Goal: Register for event/course

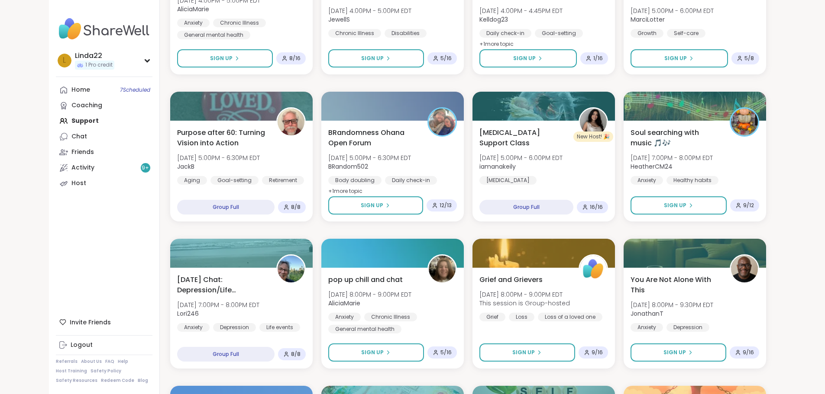
scroll to position [952, 0]
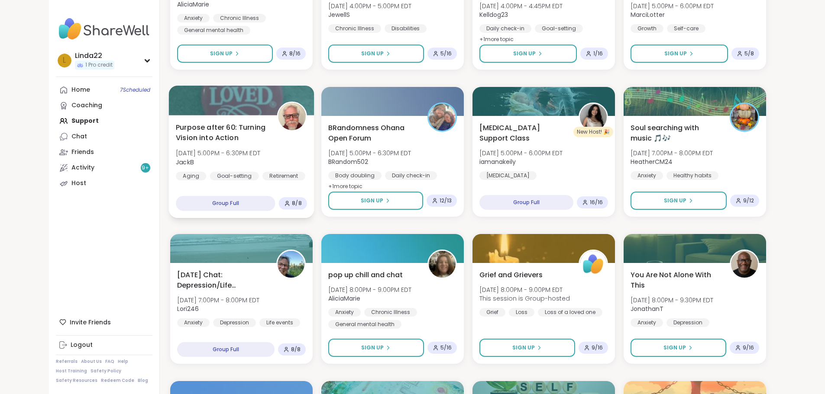
click at [237, 105] on div at bounding box center [240, 100] width 145 height 29
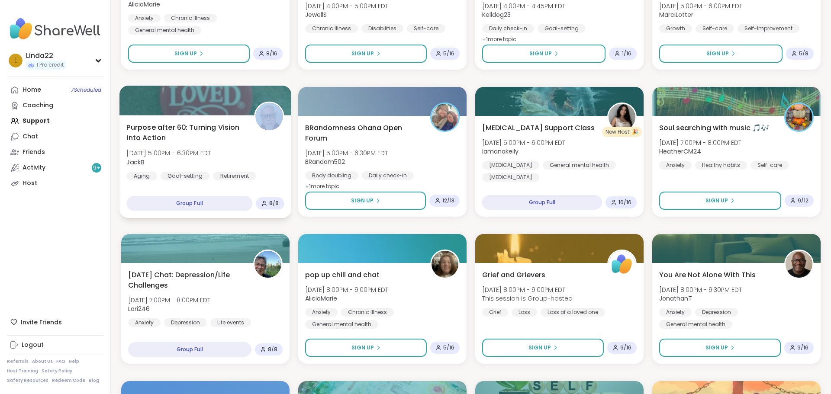
click at [237, 105] on div at bounding box center [205, 100] width 172 height 29
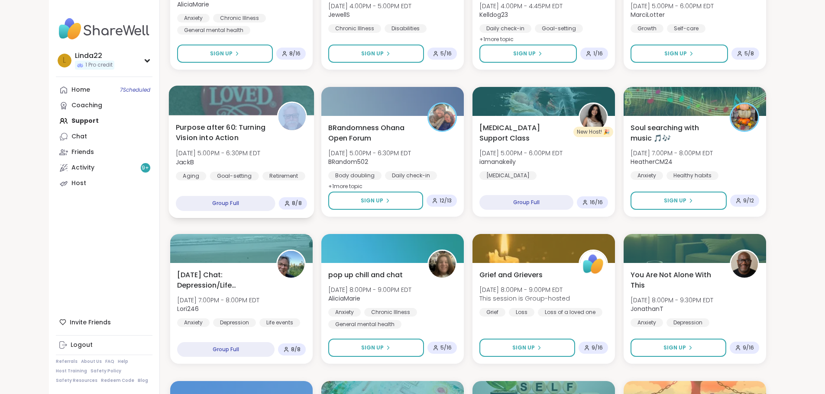
click at [254, 99] on div at bounding box center [240, 100] width 145 height 29
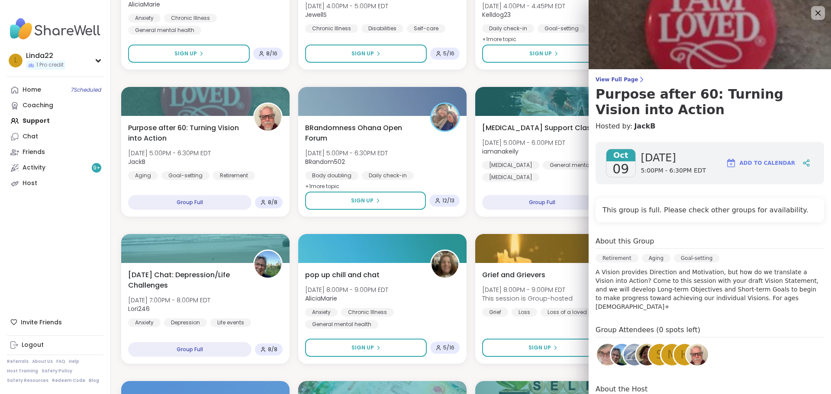
click at [611, 344] on img at bounding box center [622, 355] width 22 height 22
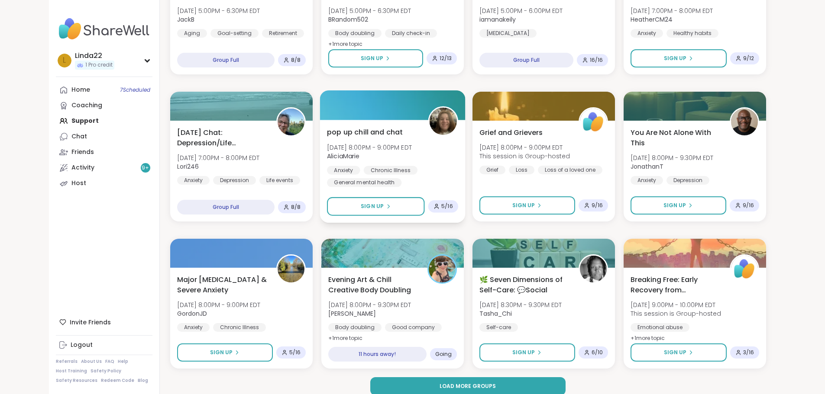
scroll to position [1105, 0]
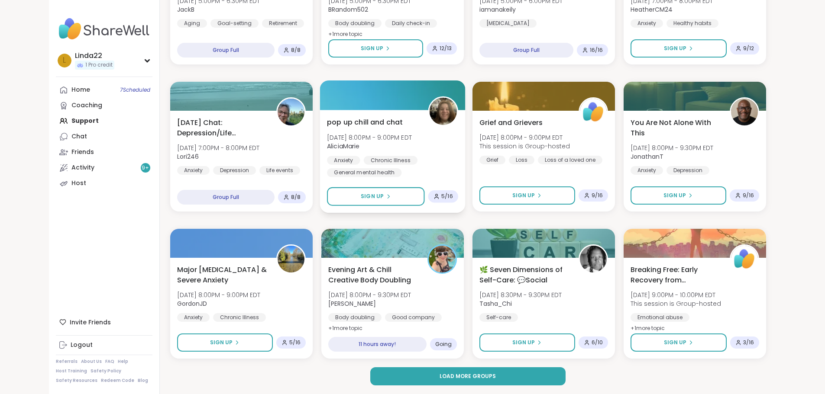
click at [404, 95] on div at bounding box center [392, 95] width 145 height 29
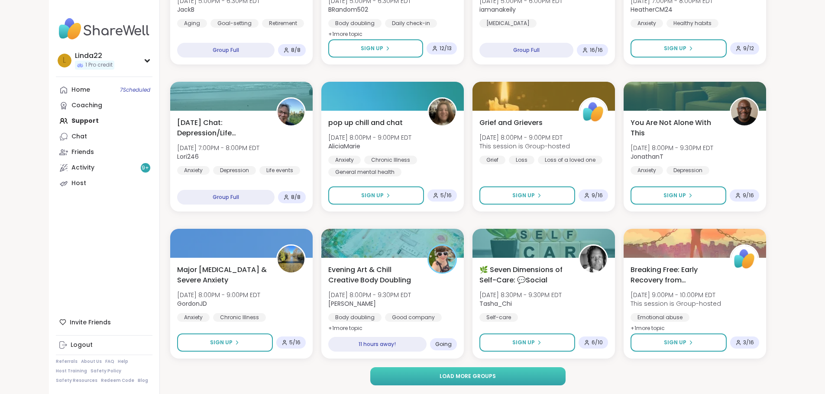
click at [472, 379] on span "Load more groups" at bounding box center [467, 377] width 56 height 8
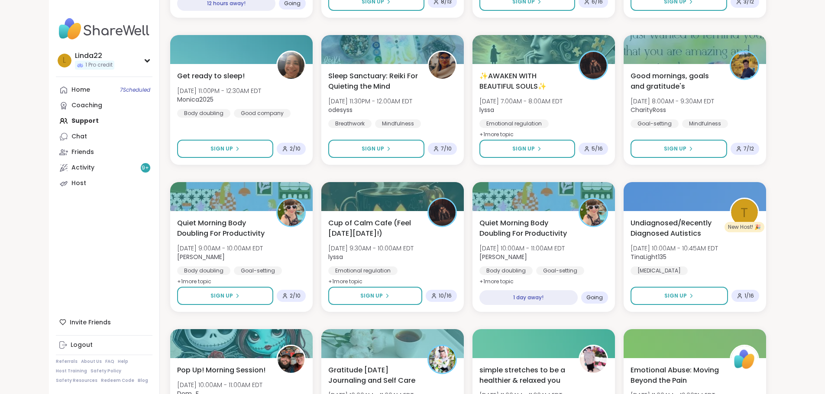
scroll to position [1538, 0]
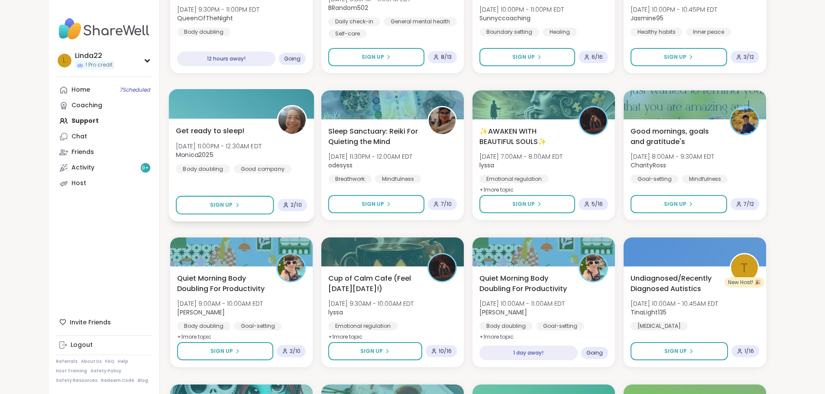
click at [244, 109] on div at bounding box center [240, 103] width 145 height 29
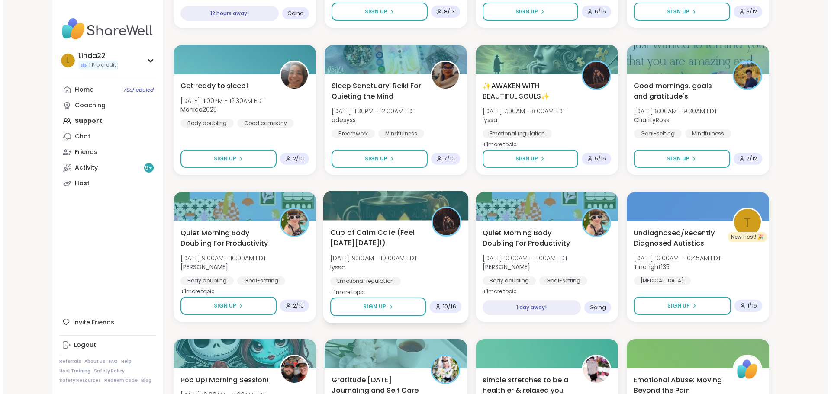
scroll to position [1581, 0]
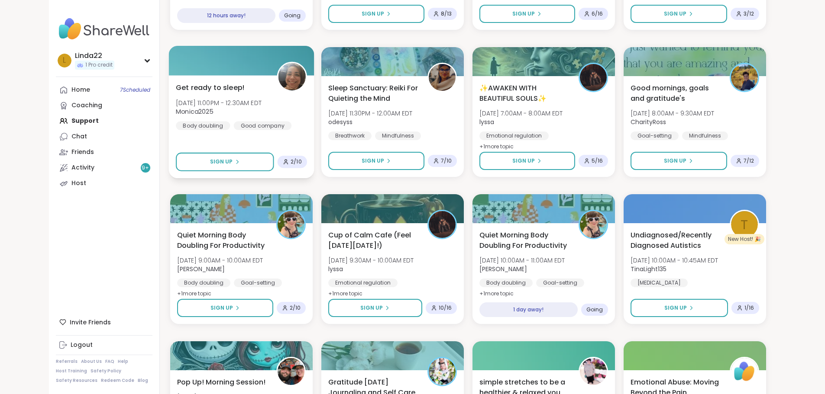
click at [236, 65] on div at bounding box center [240, 60] width 145 height 29
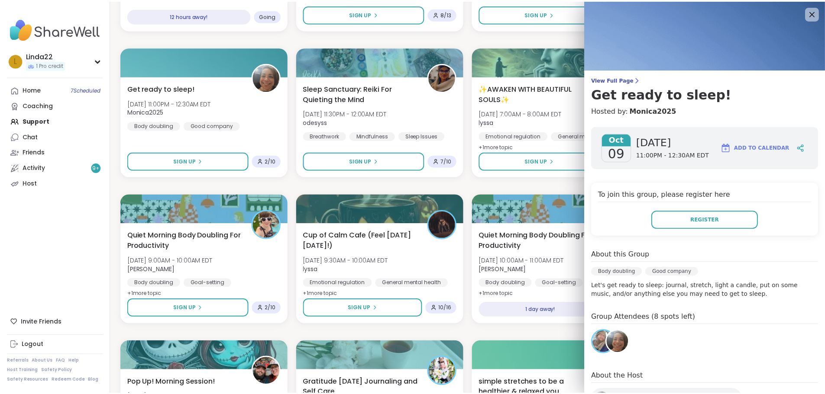
scroll to position [40, 0]
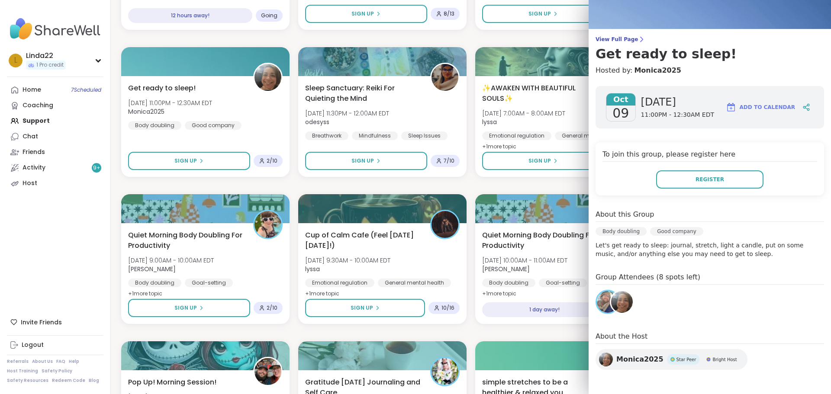
click at [623, 301] on img at bounding box center [622, 302] width 22 height 22
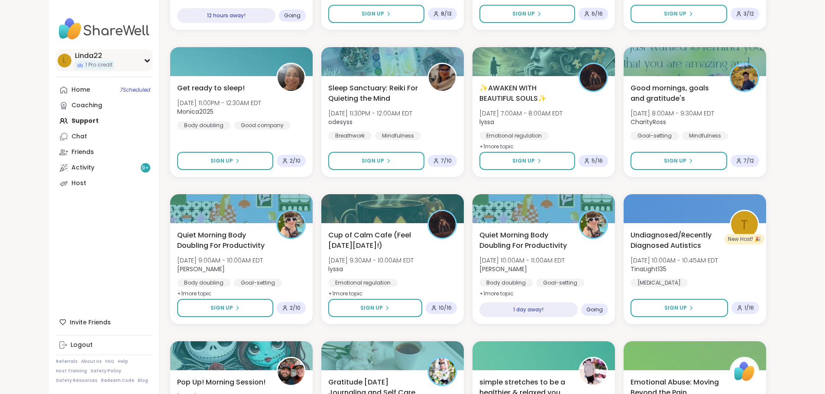
click at [77, 59] on div "L Linda22 1 Pro credit" at bounding box center [104, 60] width 97 height 22
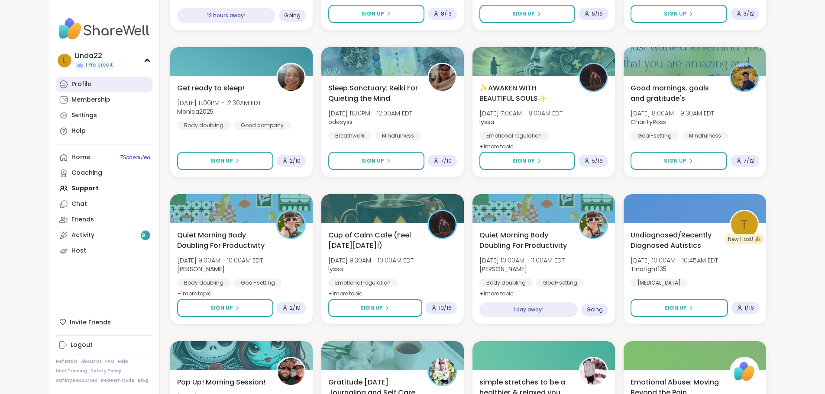
click at [71, 79] on link "Profile" at bounding box center [104, 85] width 97 height 16
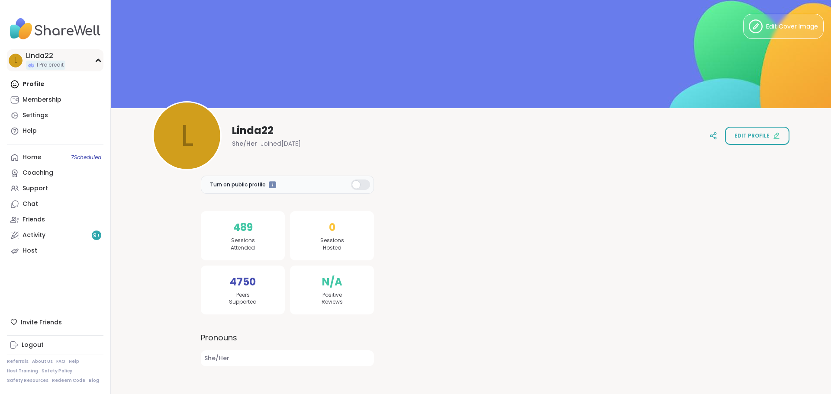
click at [77, 58] on div "L Linda22 1 Pro credit" at bounding box center [55, 60] width 97 height 22
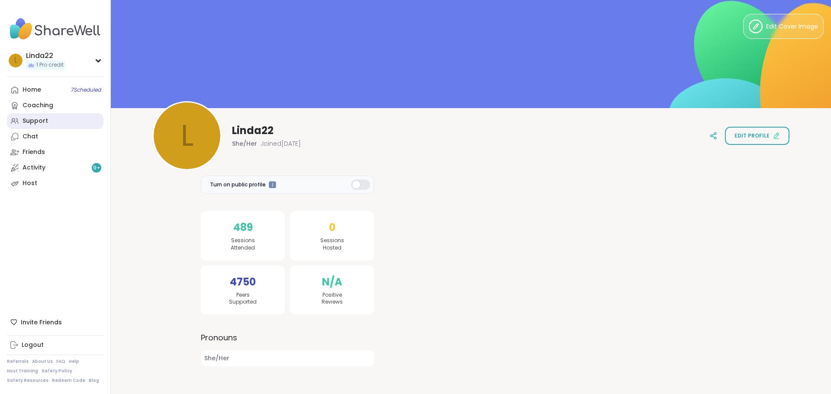
click at [81, 120] on link "Support" at bounding box center [55, 121] width 97 height 16
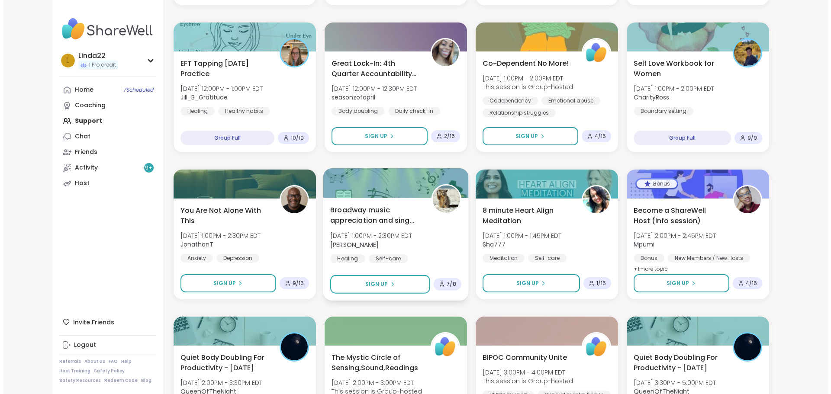
scroll to position [476, 0]
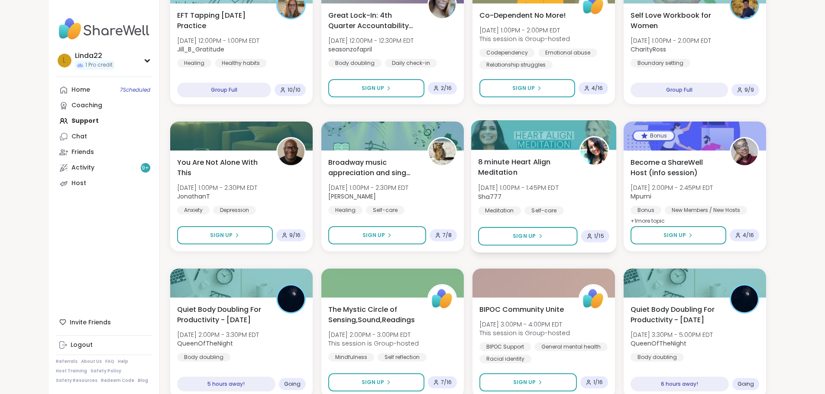
click at [503, 139] on div at bounding box center [543, 134] width 145 height 29
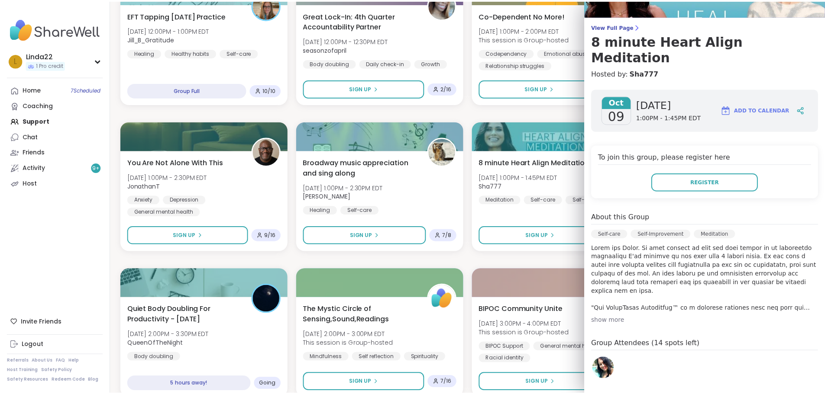
scroll to position [87, 0]
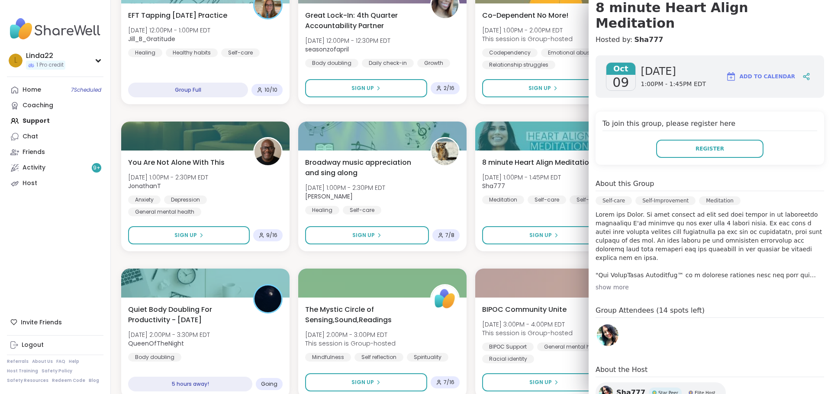
click at [516, 116] on div "Good mornings, goals and gratitude's Thu, Oct 09 | 8:00AM - 9:30AM EDT CharityR…" at bounding box center [471, 334] width 700 height 1308
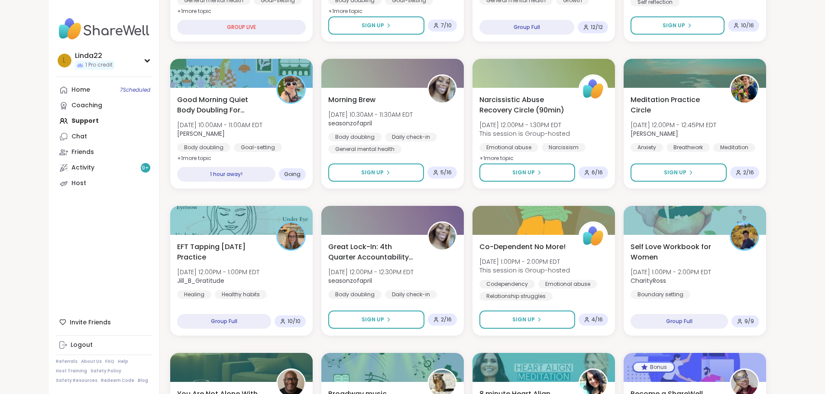
scroll to position [239, 0]
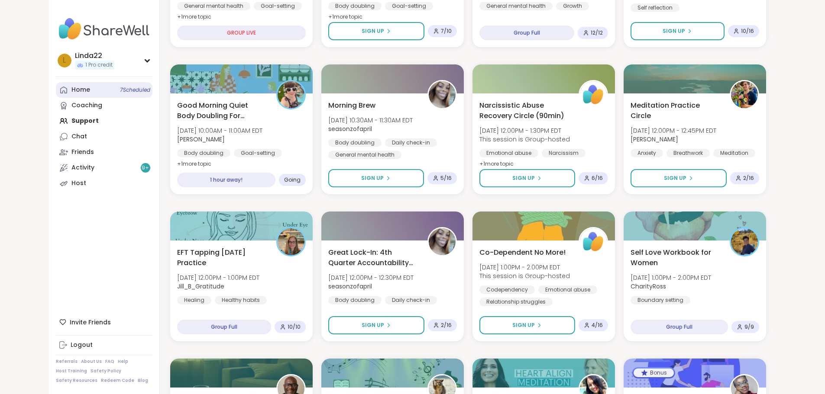
click at [76, 95] on link "Home 7 Scheduled" at bounding box center [104, 90] width 97 height 16
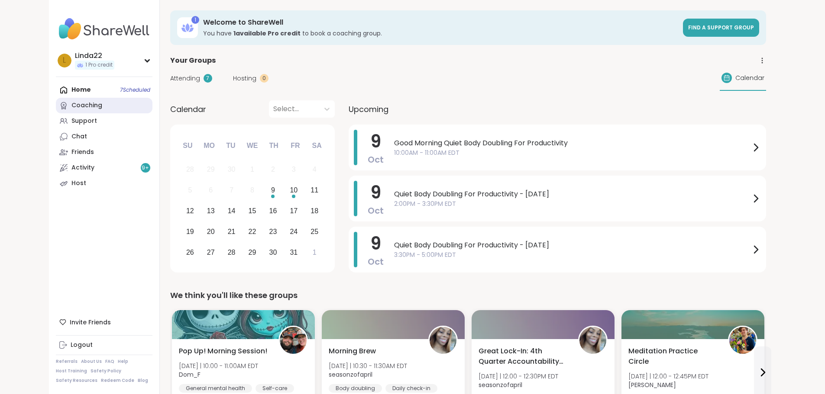
click at [73, 106] on link "Coaching" at bounding box center [104, 106] width 97 height 16
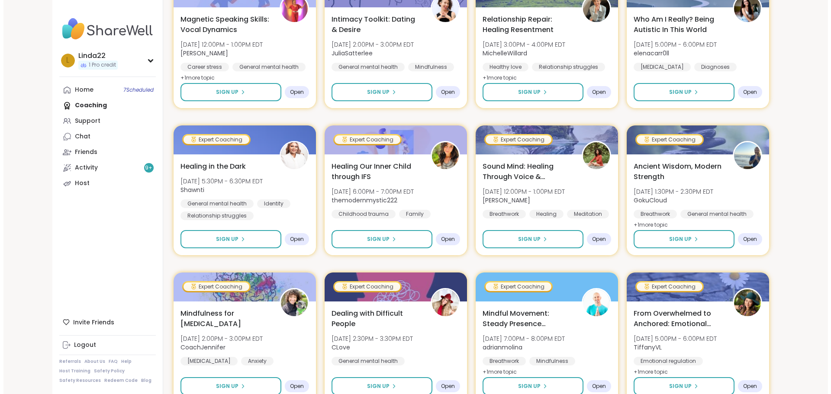
scroll to position [216, 0]
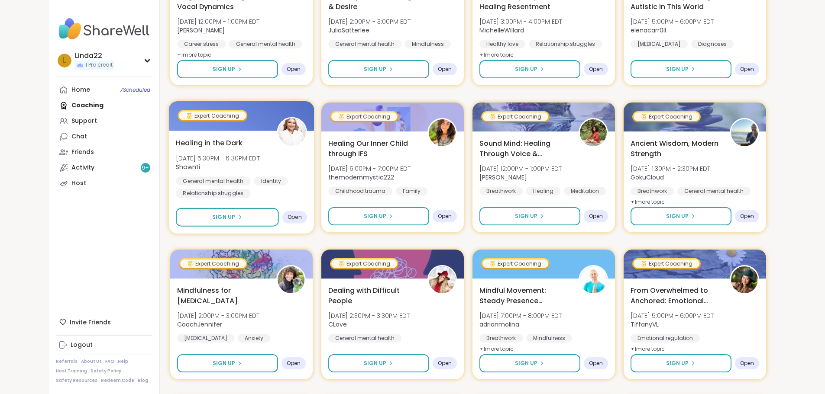
click at [217, 118] on div at bounding box center [240, 115] width 145 height 29
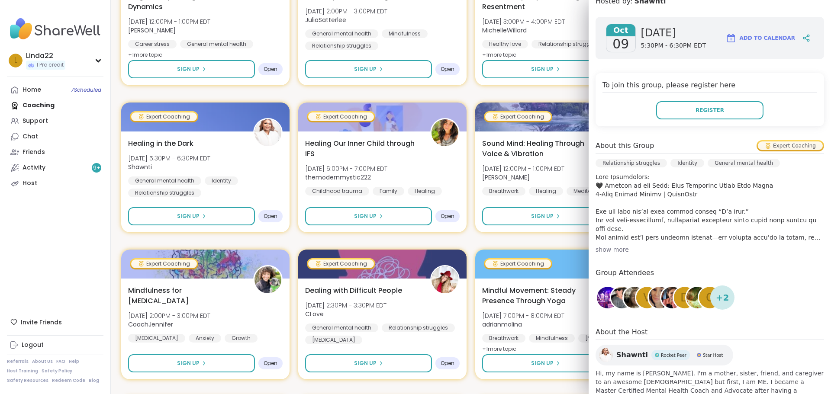
scroll to position [130, 0]
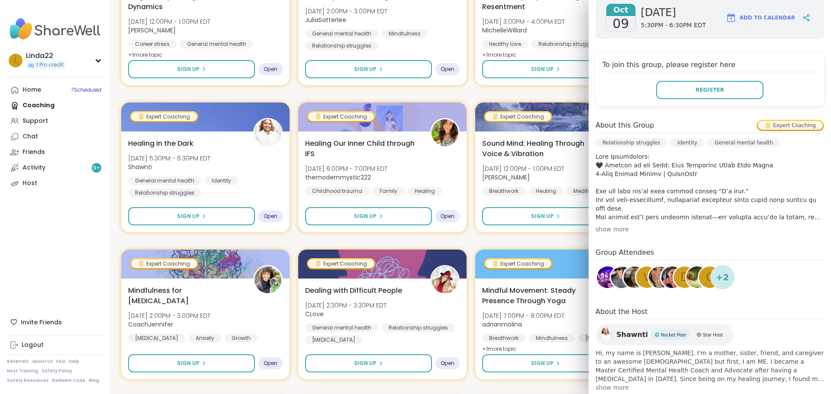
click at [614, 229] on div "show more" at bounding box center [710, 229] width 229 height 9
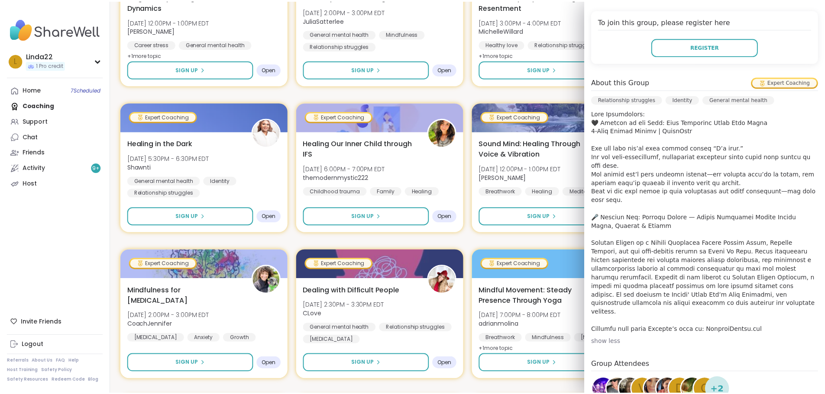
scroll to position [216, 0]
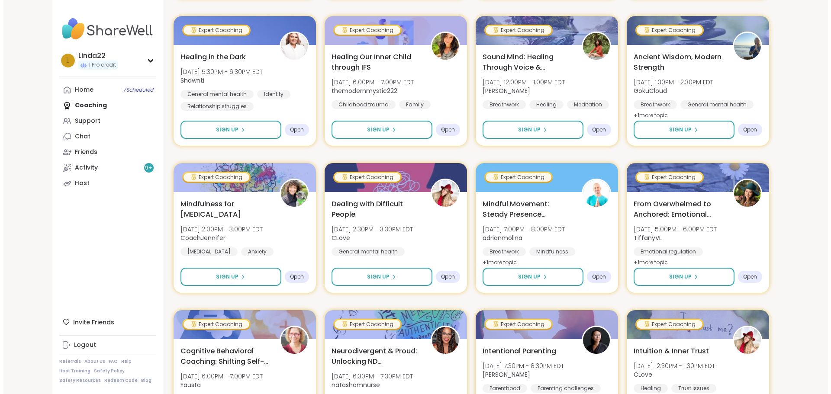
scroll to position [260, 0]
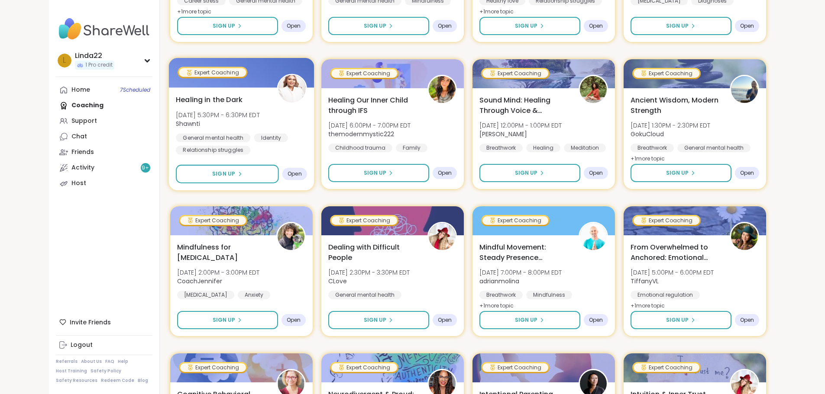
click at [228, 81] on div at bounding box center [240, 72] width 145 height 29
click at [226, 77] on div at bounding box center [240, 72] width 145 height 29
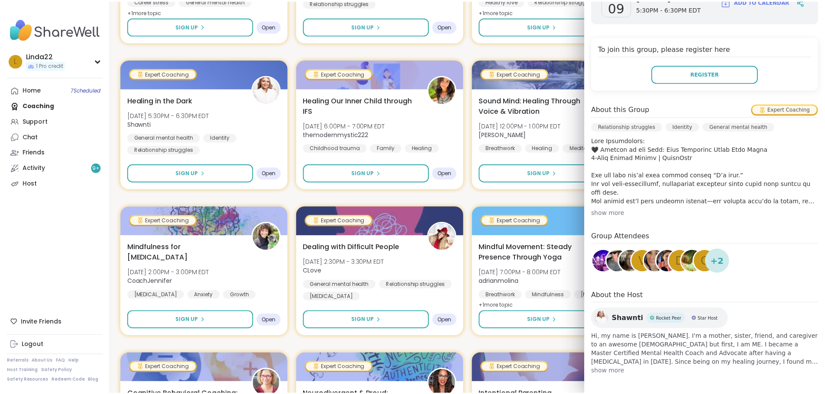
scroll to position [149, 0]
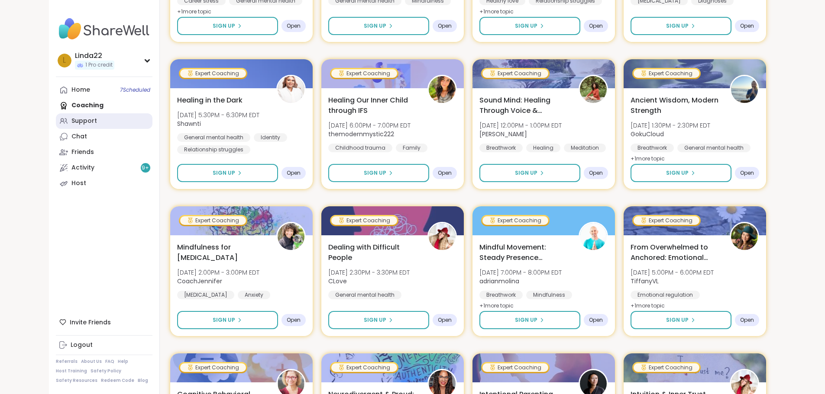
click at [88, 124] on link "Support" at bounding box center [104, 121] width 97 height 16
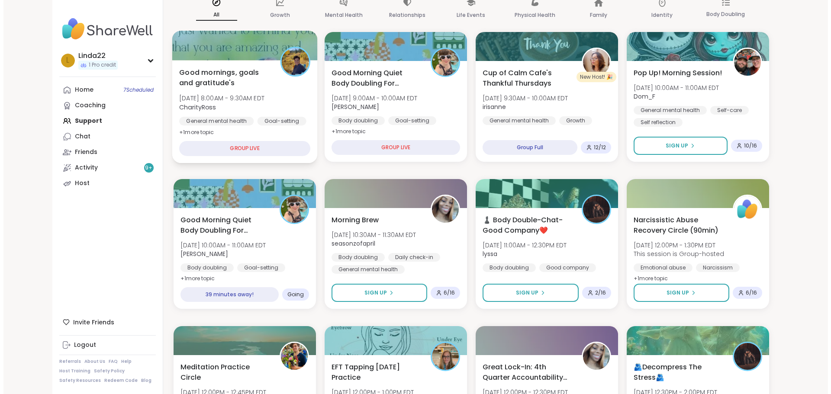
scroll to position [130, 0]
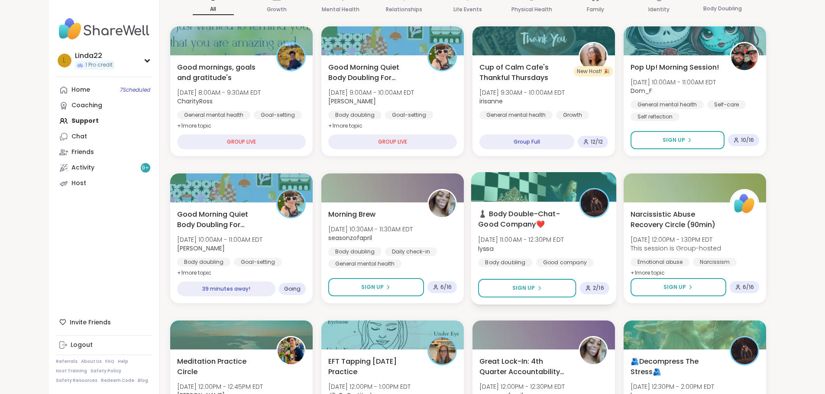
click at [513, 197] on div at bounding box center [543, 186] width 145 height 29
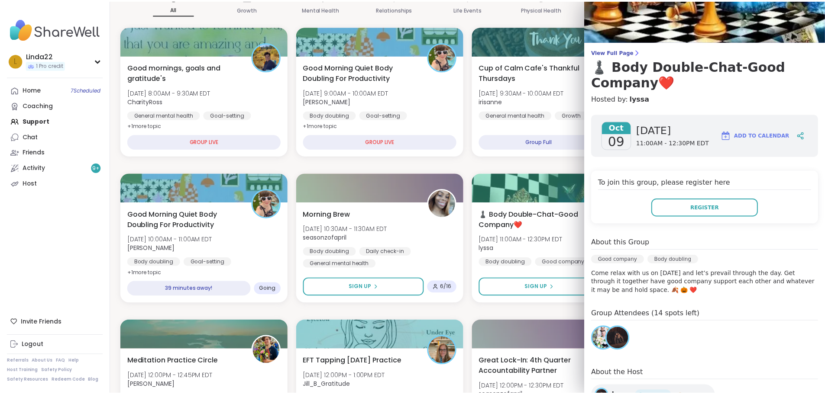
scroll to position [43, 0]
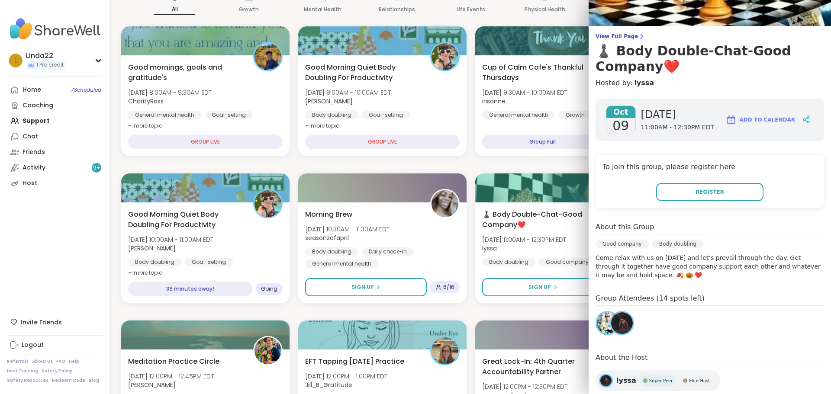
click at [614, 327] on img at bounding box center [622, 324] width 22 height 22
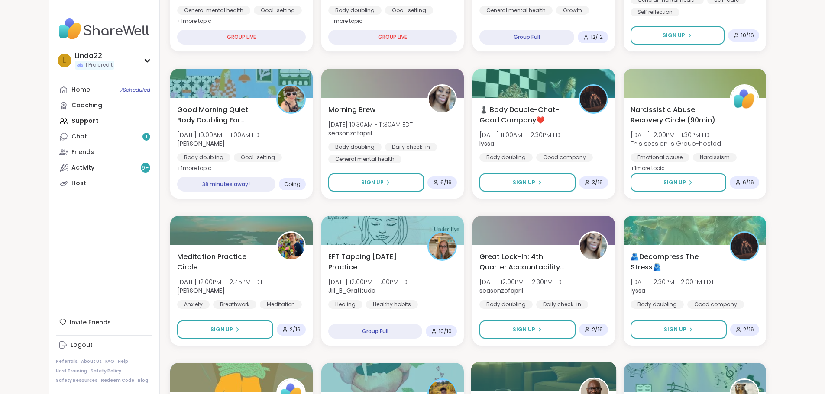
scroll to position [216, 0]
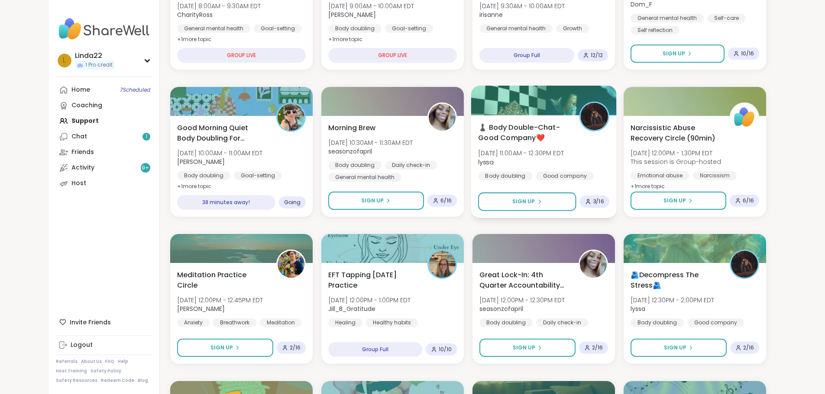
click at [512, 91] on div at bounding box center [543, 100] width 145 height 29
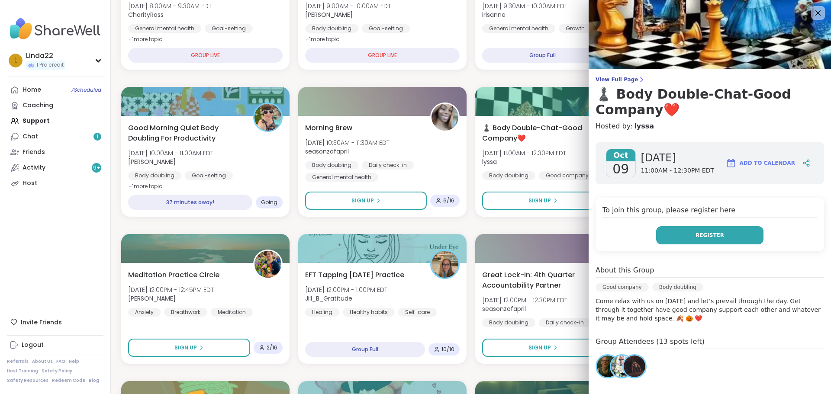
click at [656, 232] on button "Register" at bounding box center [709, 235] width 107 height 18
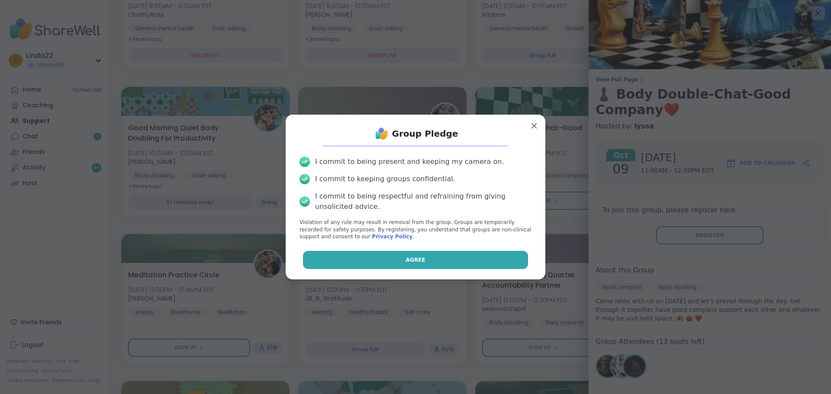
click at [466, 254] on button "Agree" at bounding box center [416, 260] width 226 height 18
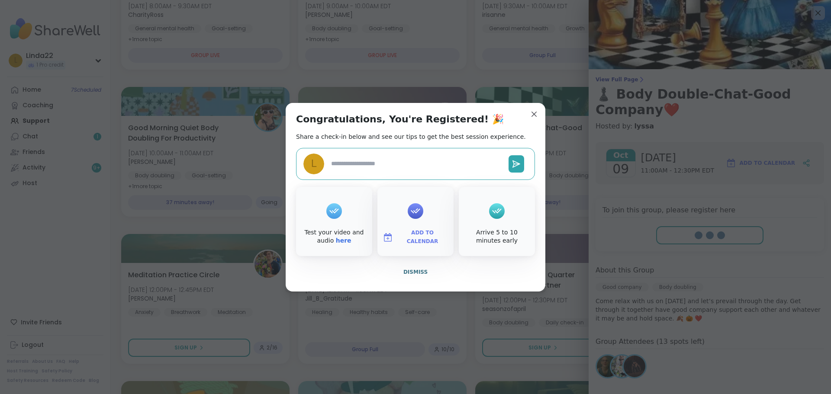
type textarea "*"
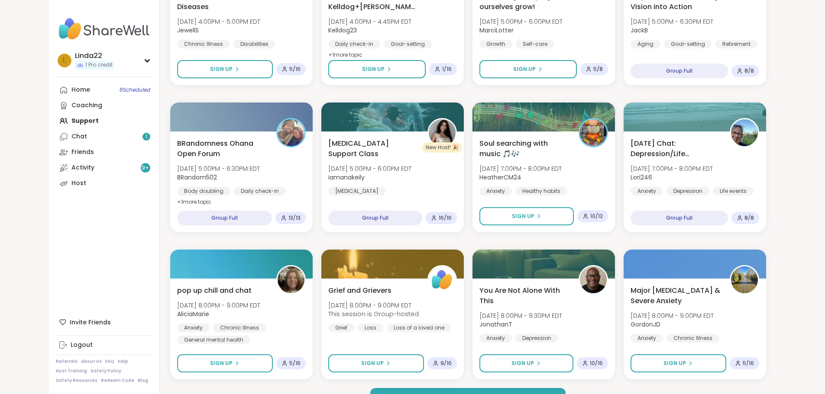
scroll to position [1105, 0]
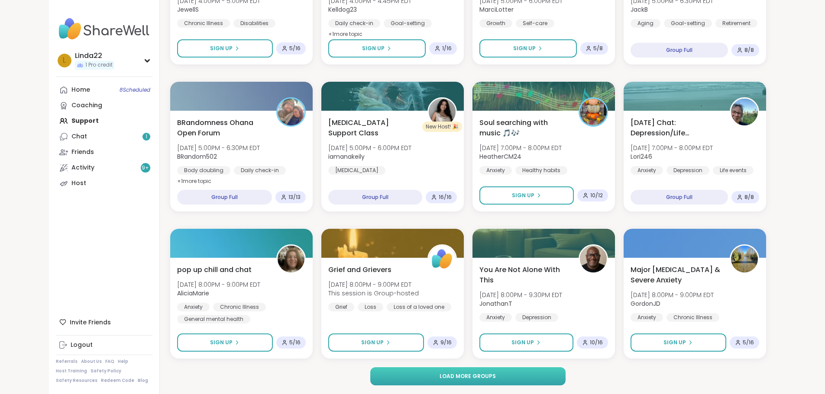
click at [460, 379] on span "Load more groups" at bounding box center [467, 377] width 56 height 8
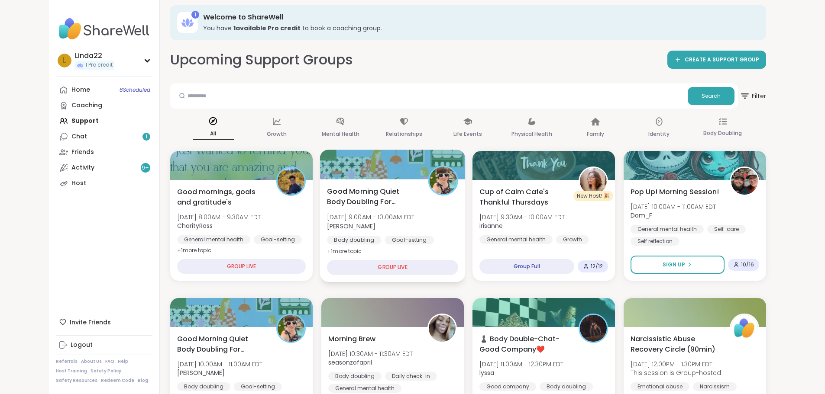
scroll to position [0, 0]
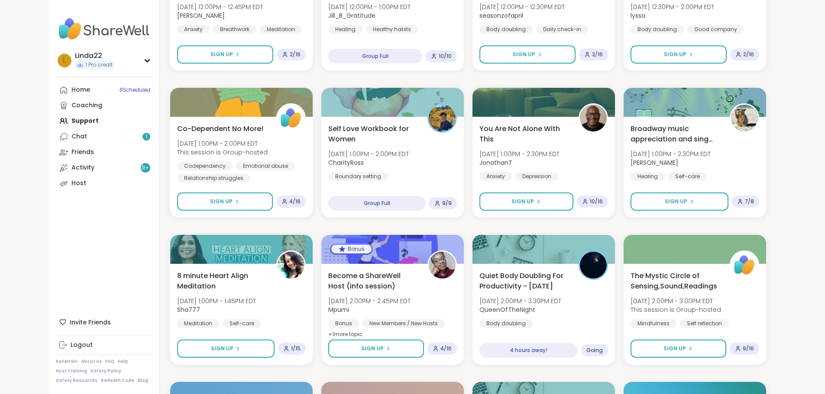
scroll to position [649, 0]
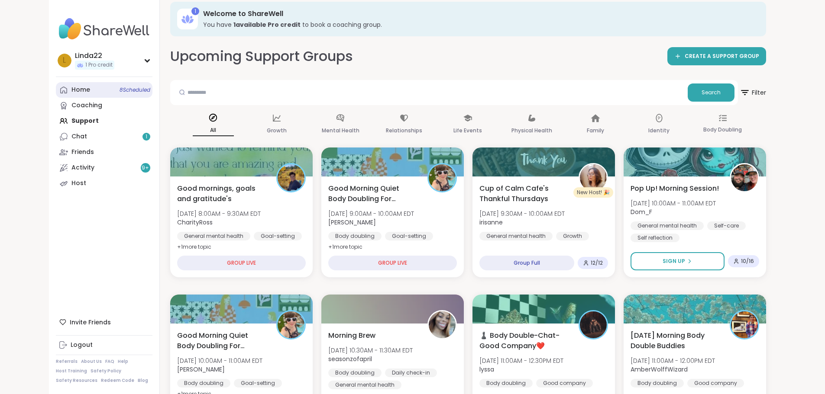
click at [119, 89] on span "8 Scheduled" at bounding box center [134, 90] width 31 height 7
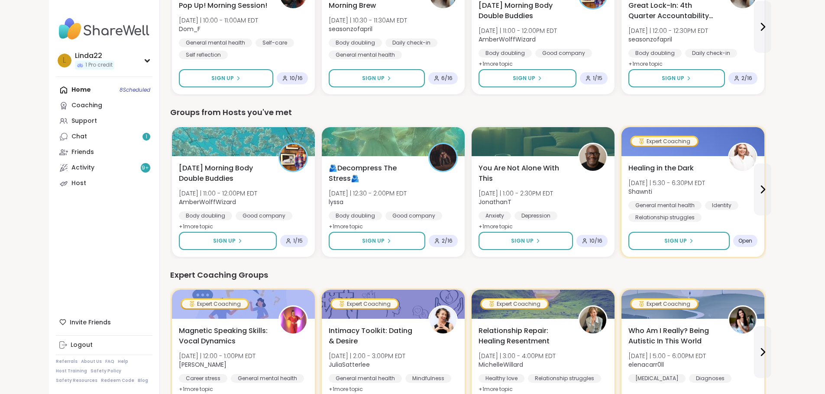
scroll to position [346, 0]
click at [142, 134] on div "1" at bounding box center [146, 137] width 8 height 8
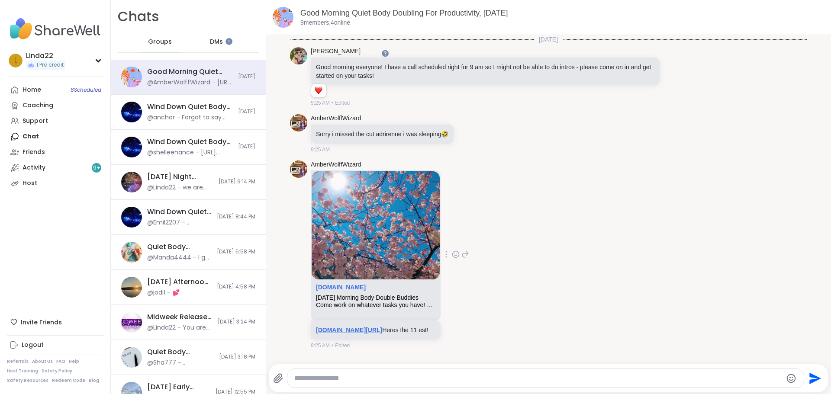
click at [358, 333] on link "[DOMAIN_NAME][URL]" at bounding box center [349, 330] width 66 height 7
click at [70, 119] on link "Support" at bounding box center [55, 121] width 97 height 16
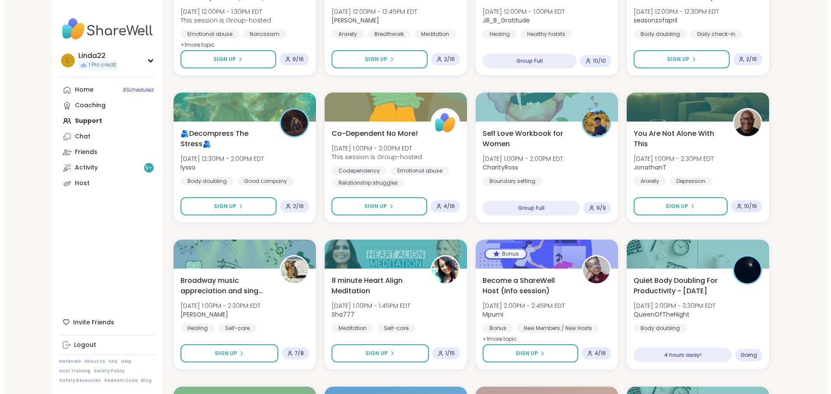
scroll to position [520, 0]
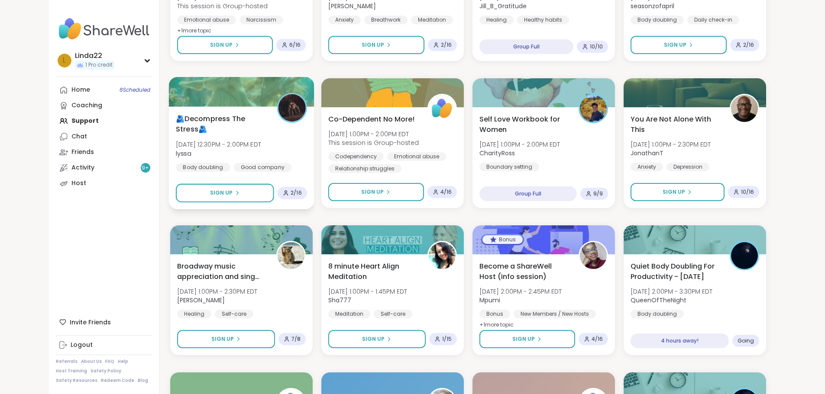
click at [236, 97] on div at bounding box center [240, 91] width 145 height 29
click at [226, 98] on div at bounding box center [240, 91] width 145 height 29
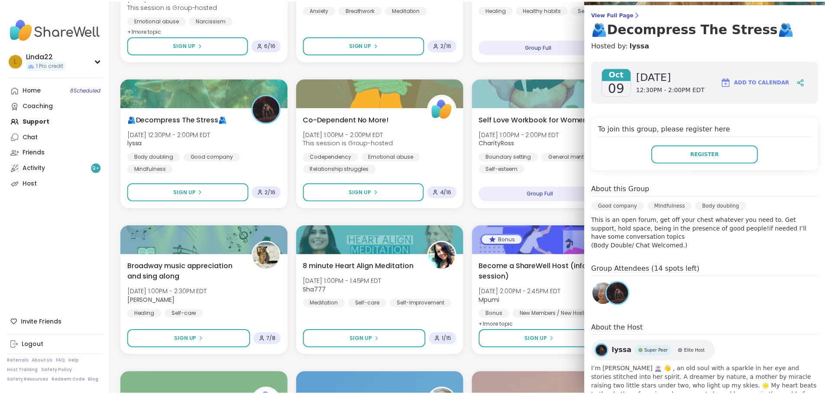
scroll to position [87, 0]
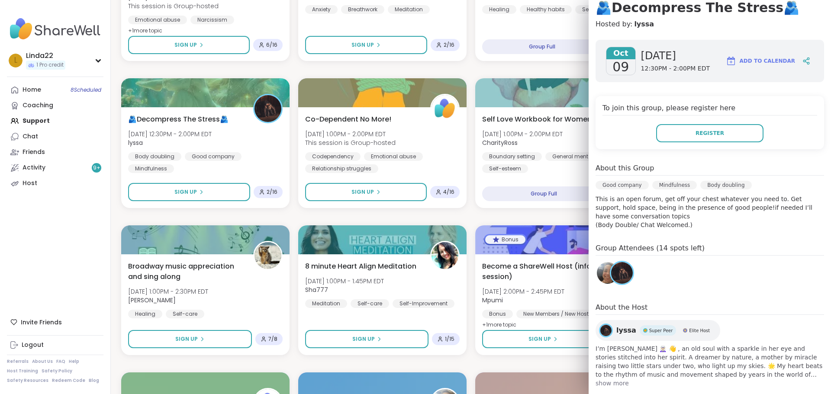
click at [616, 273] on img at bounding box center [622, 273] width 22 height 22
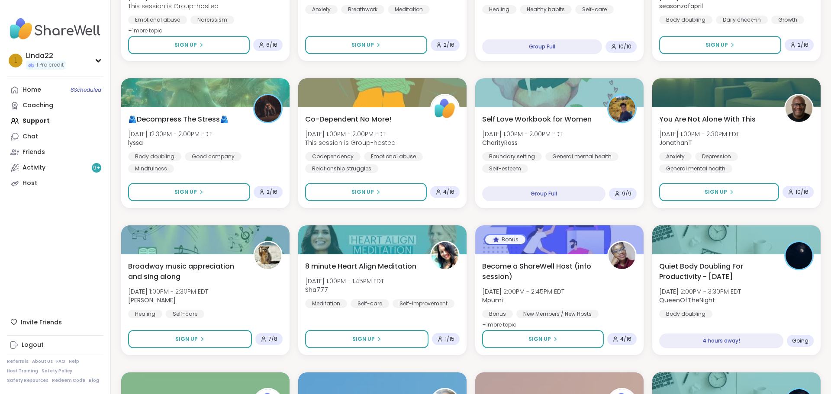
click at [231, 71] on div "Good mornings, goals and gratitude's Thu, Oct 09 | 8:00AM - 9:30AM EDT CharityR…" at bounding box center [471, 291] width 700 height 1308
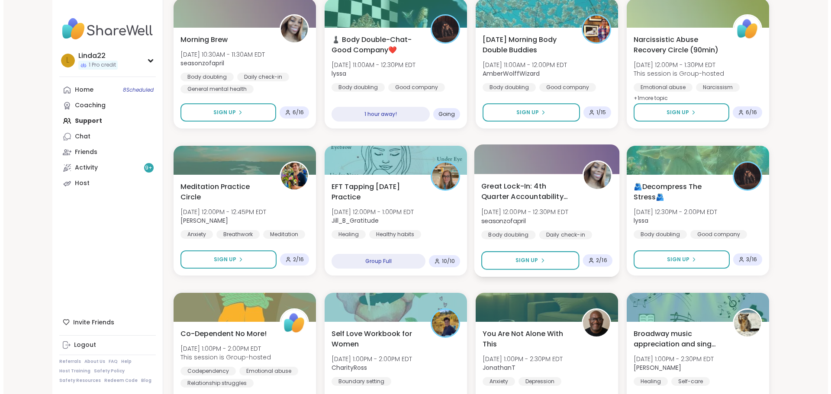
scroll to position [313, 0]
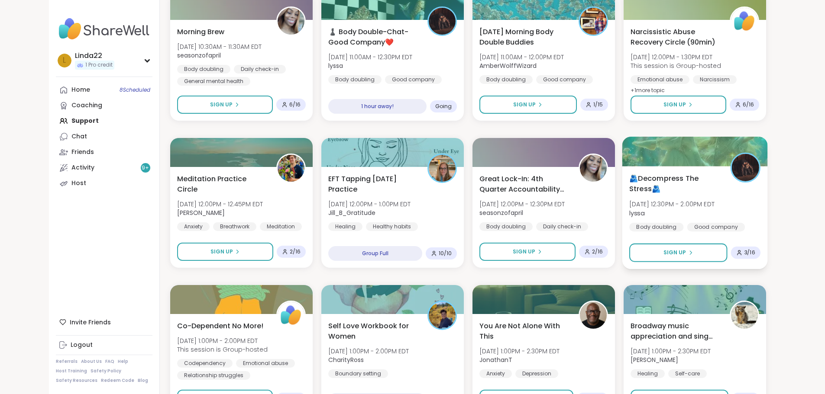
click at [674, 162] on div at bounding box center [694, 151] width 145 height 29
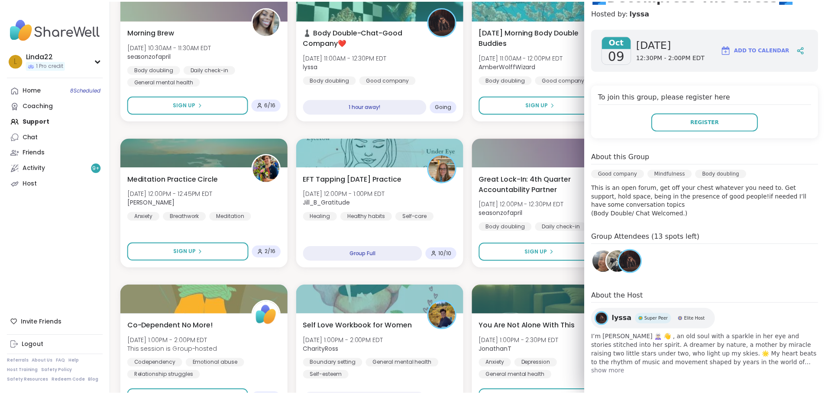
scroll to position [101, 0]
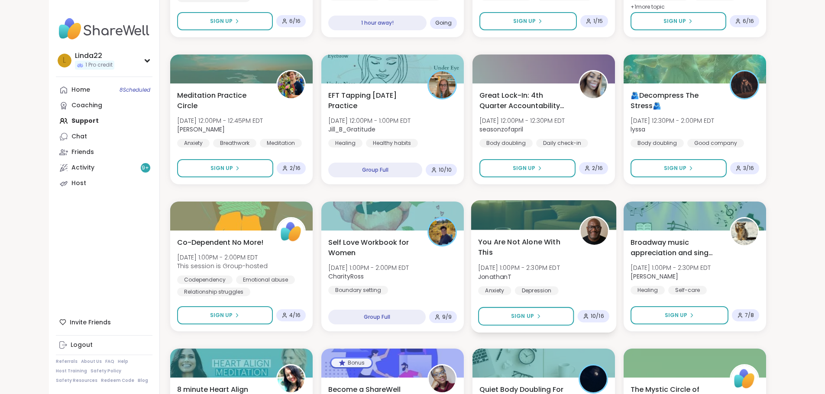
scroll to position [356, 0]
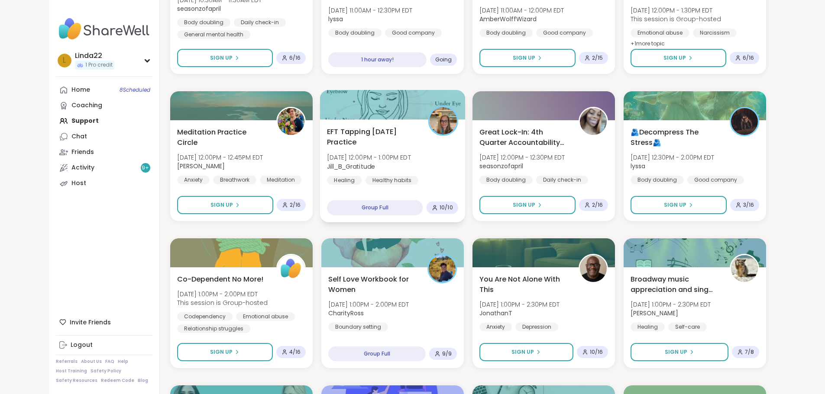
scroll to position [355, 0]
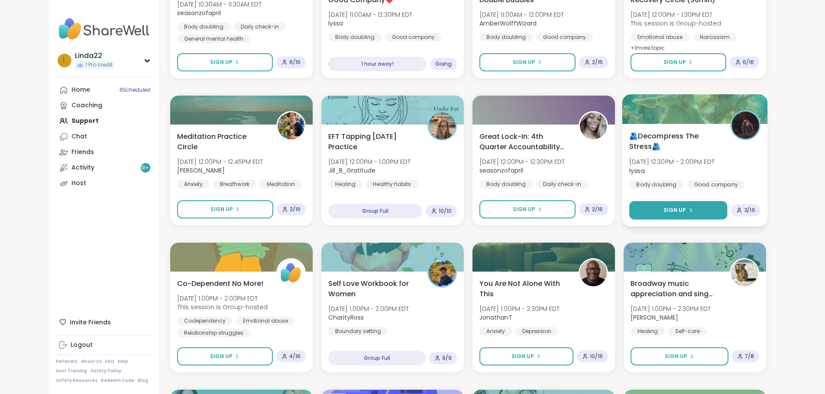
click at [680, 205] on button "Sign Up" at bounding box center [678, 210] width 98 height 19
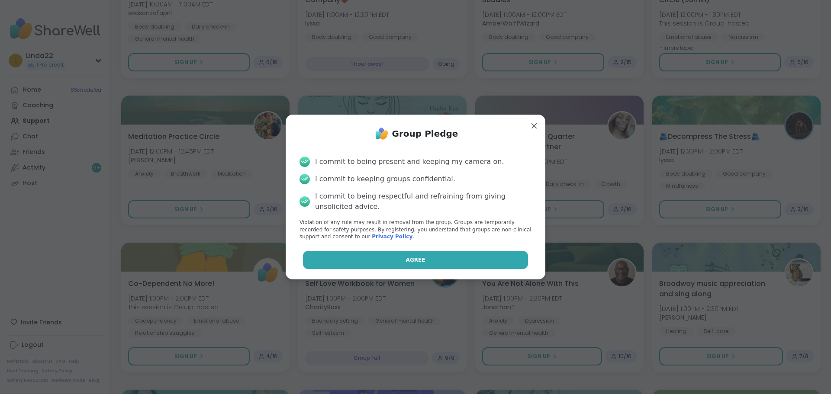
click at [504, 257] on button "Agree" at bounding box center [416, 260] width 226 height 18
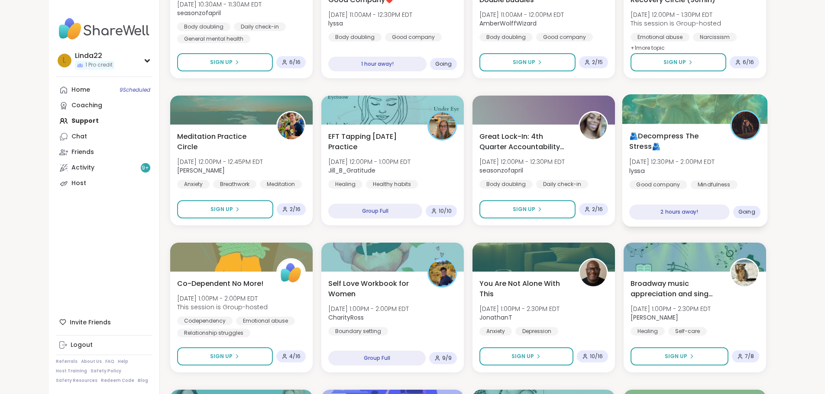
click at [674, 109] on div at bounding box center [694, 108] width 145 height 29
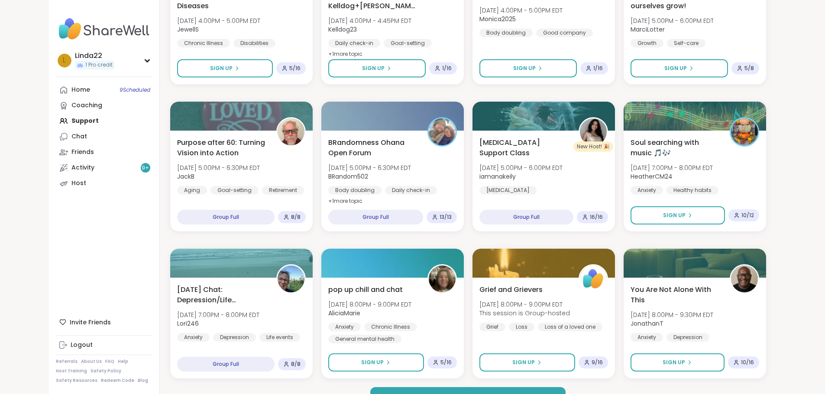
scroll to position [1105, 0]
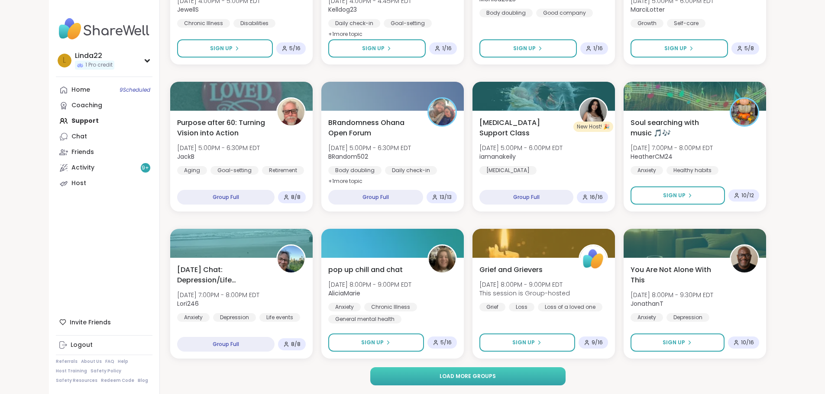
click at [431, 381] on button "Load more groups" at bounding box center [467, 377] width 195 height 18
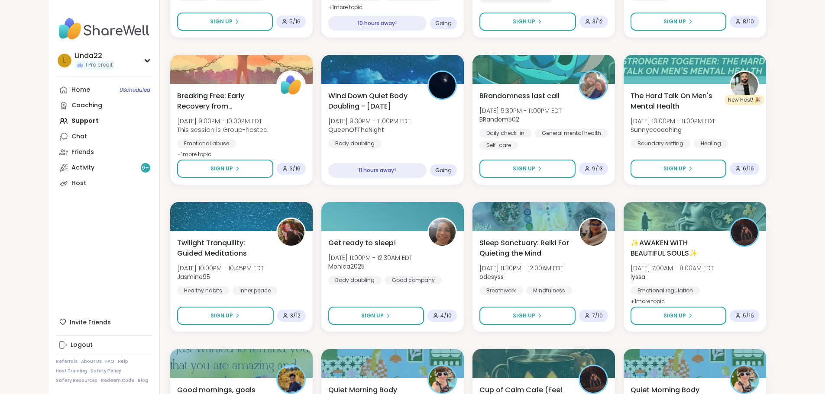
scroll to position [1581, 0]
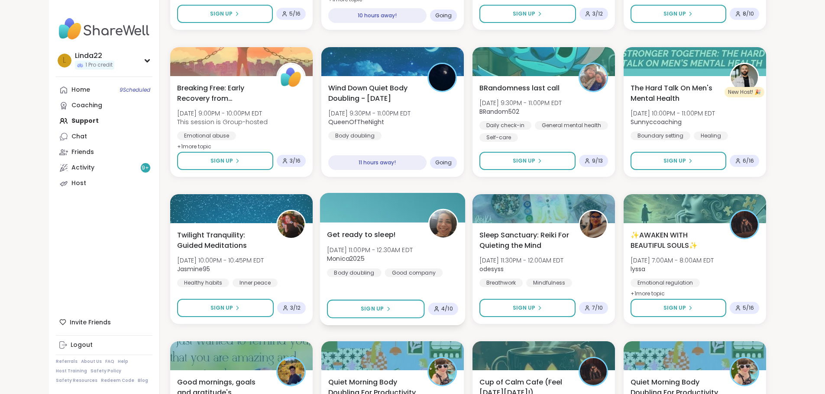
click at [396, 216] on div at bounding box center [392, 207] width 145 height 29
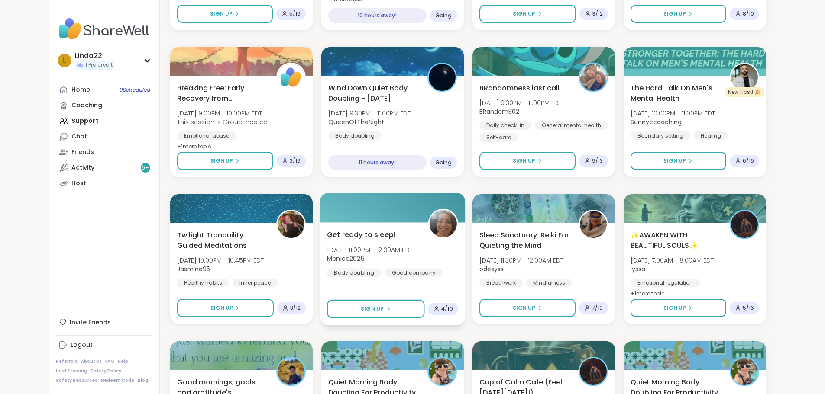
click at [379, 210] on div at bounding box center [392, 207] width 145 height 29
click at [390, 217] on div at bounding box center [392, 207] width 145 height 29
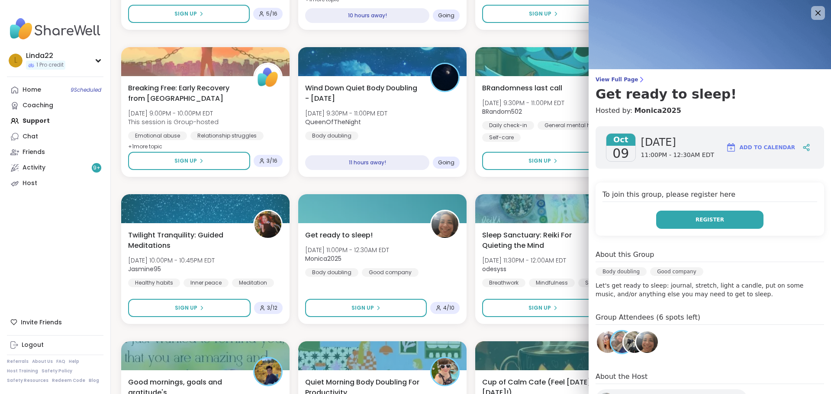
click at [669, 223] on button "Register" at bounding box center [709, 220] width 107 height 18
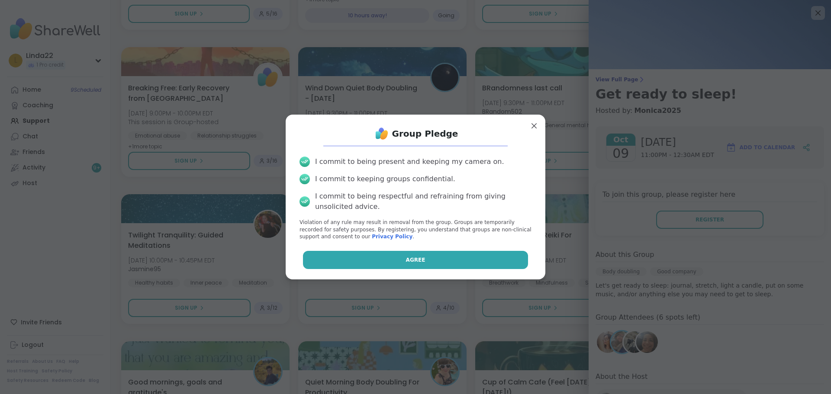
click at [511, 252] on button "Agree" at bounding box center [416, 260] width 226 height 18
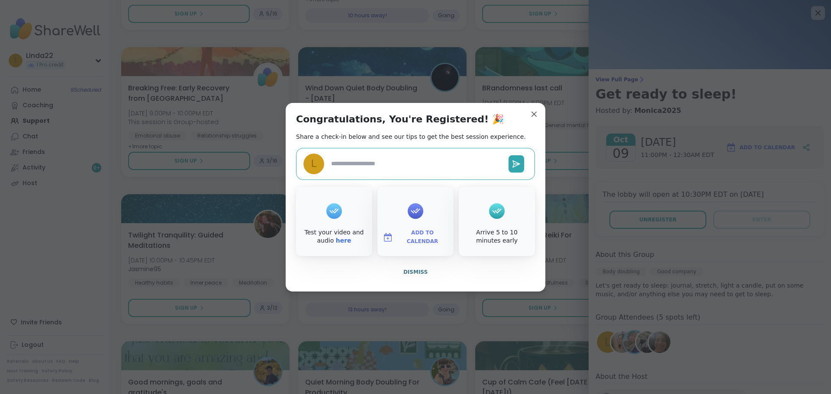
type textarea "*"
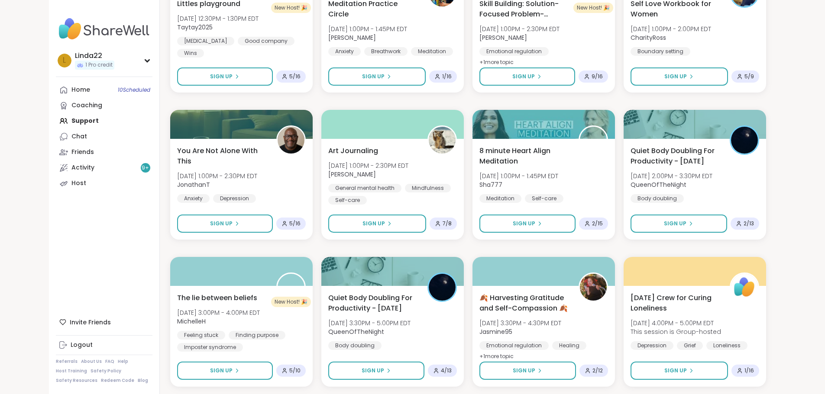
scroll to position [2430, 0]
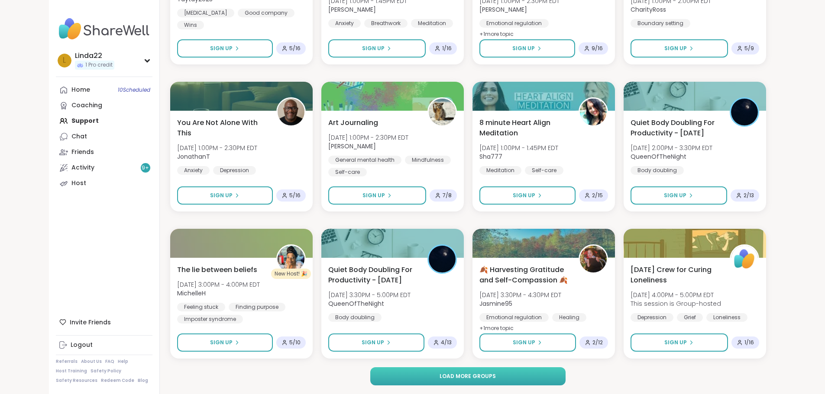
click at [452, 371] on button "Load more groups" at bounding box center [467, 377] width 195 height 18
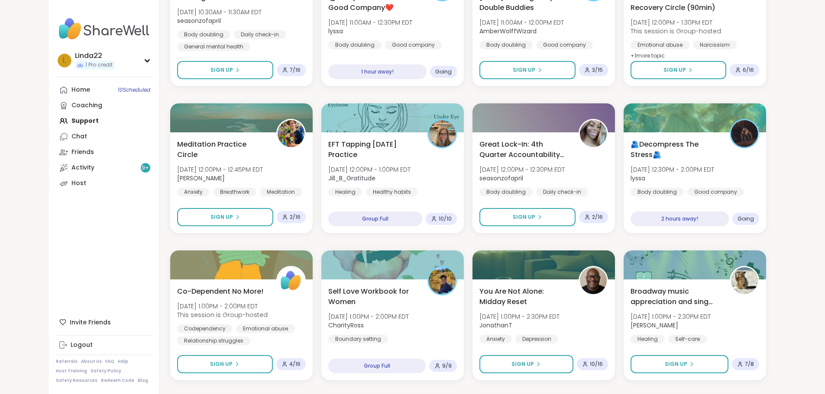
scroll to position [346, 0]
